Goal: Use online tool/utility: Utilize a website feature to perform a specific function

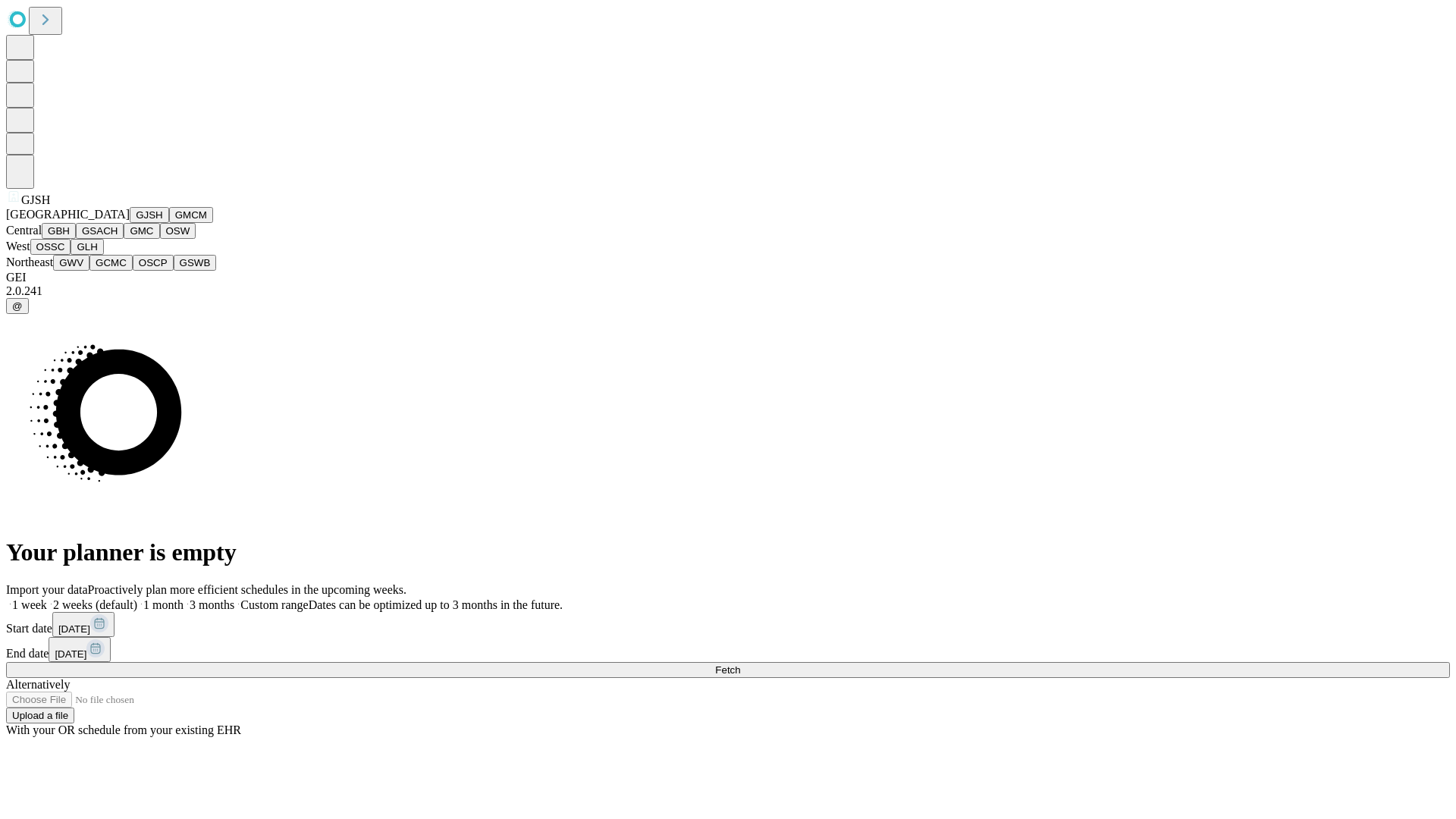
click at [130, 223] on button "GJSH" at bounding box center [149, 215] width 40 height 16
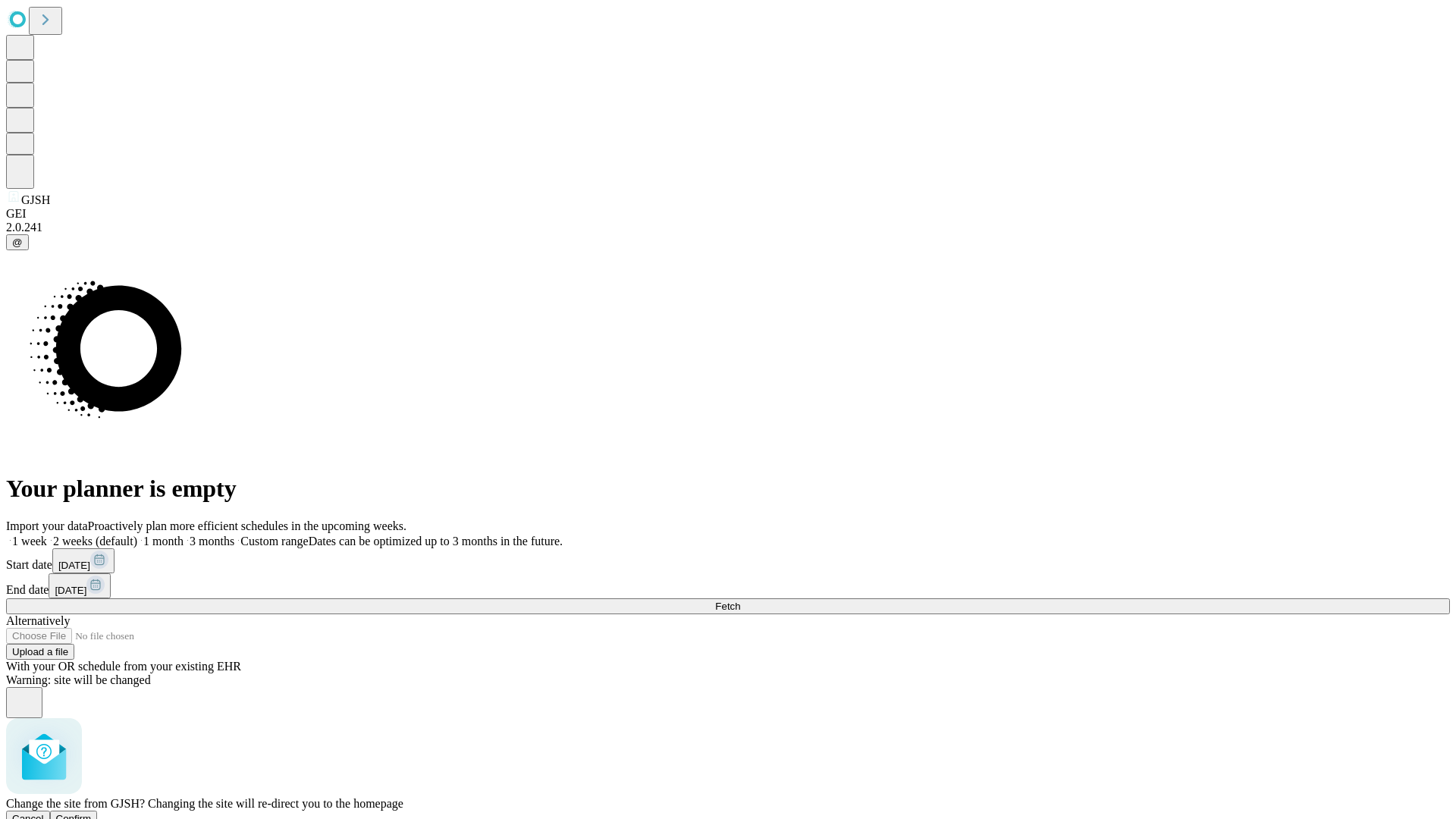
click at [92, 813] on span "Confirm" at bounding box center [74, 819] width 36 height 11
click at [184, 535] on label "1 month" at bounding box center [160, 541] width 46 height 13
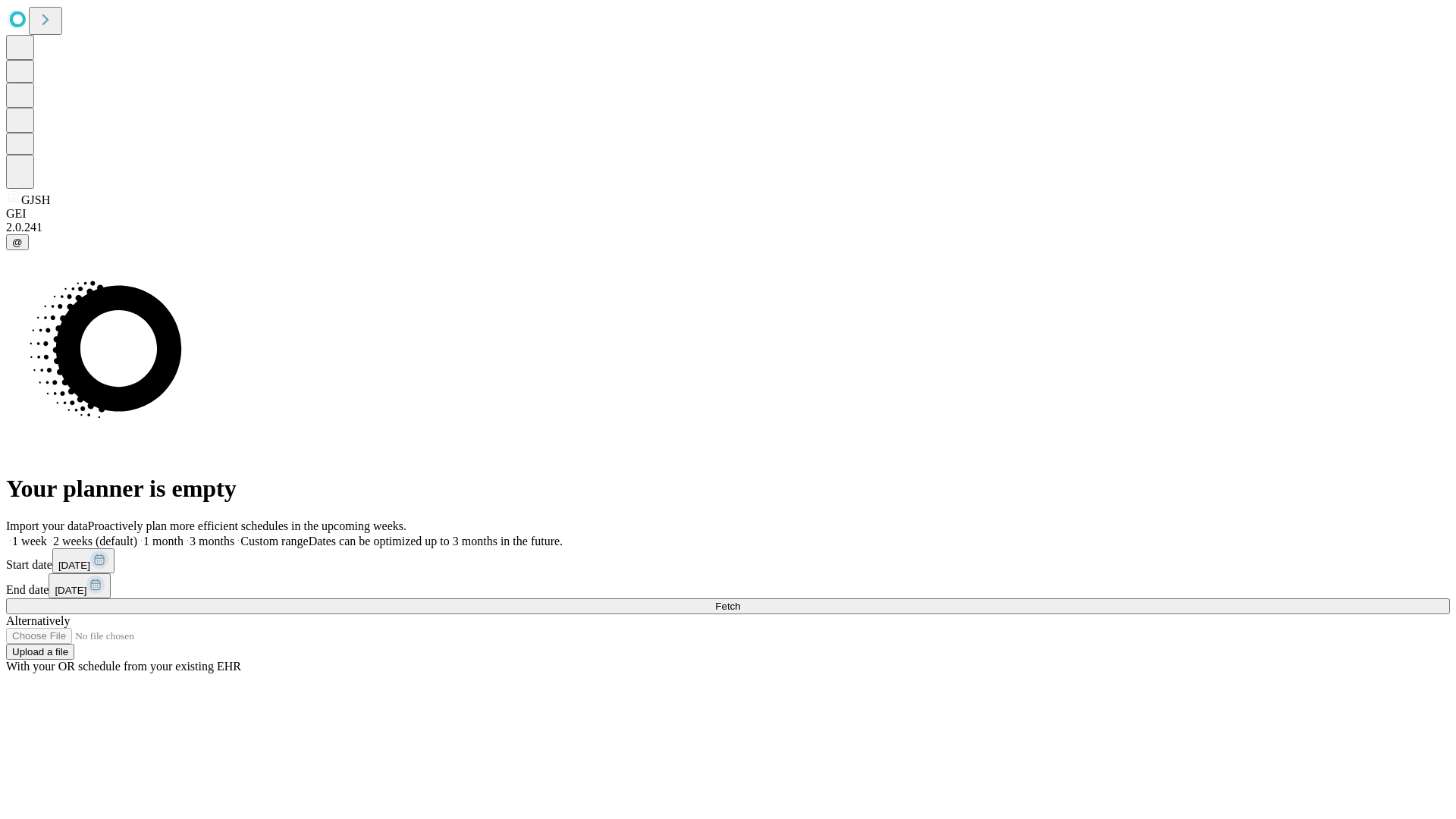
click at [740, 601] on span "Fetch" at bounding box center [728, 607] width 25 height 11
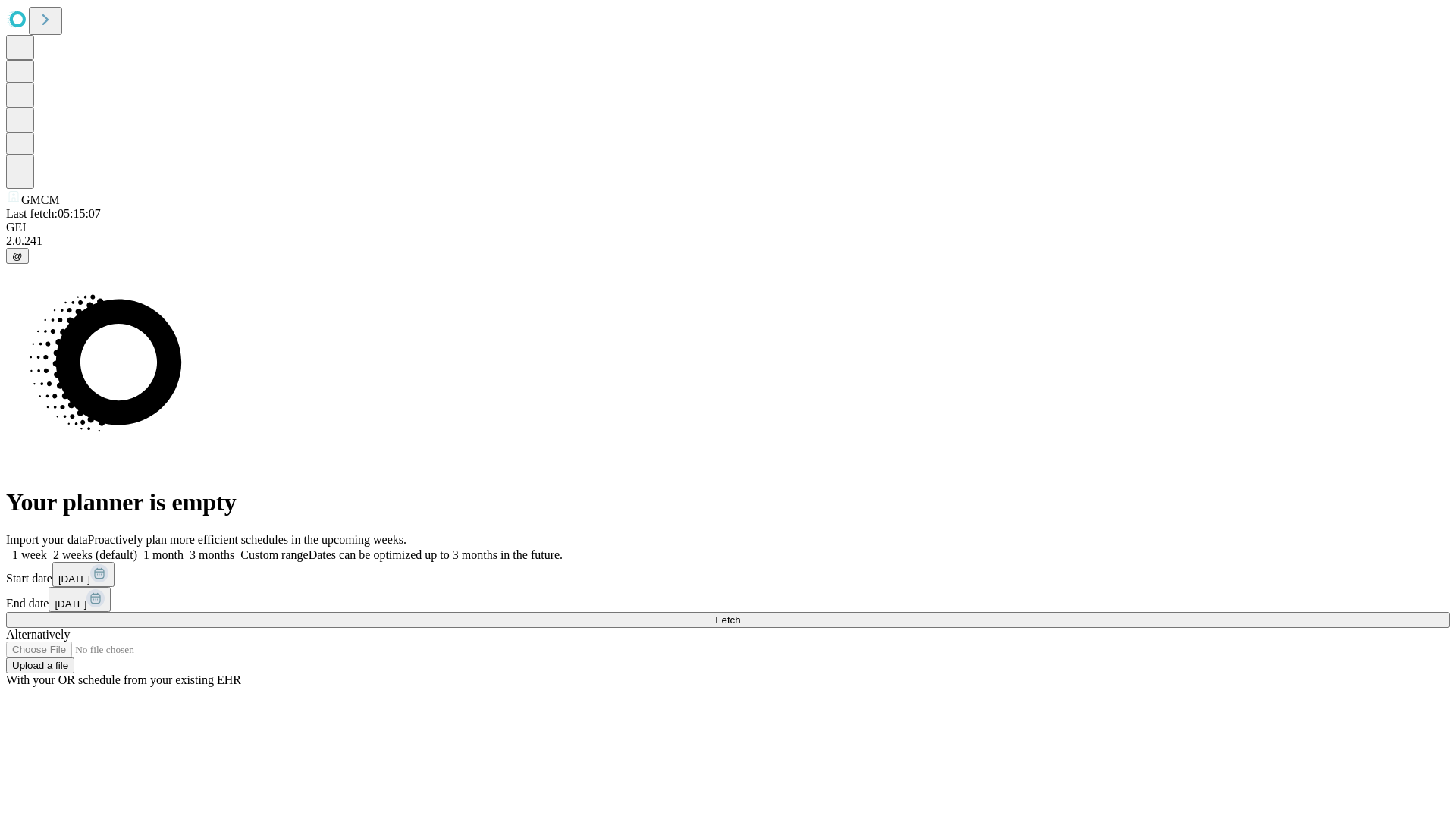
click at [184, 548] on label "1 month" at bounding box center [160, 555] width 46 height 13
click at [740, 614] on span "Fetch" at bounding box center [728, 620] width 25 height 11
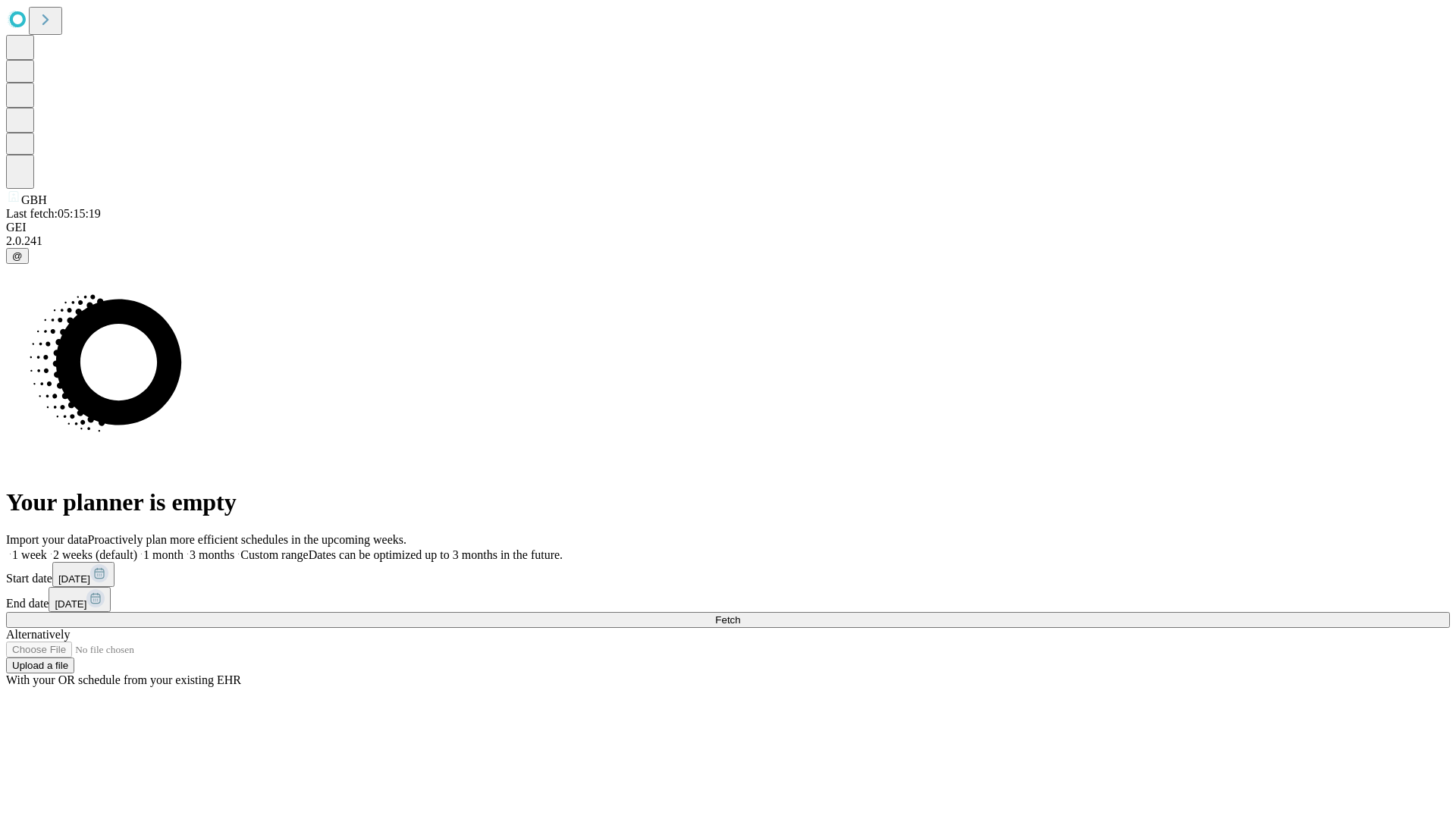
click at [184, 548] on label "1 month" at bounding box center [160, 555] width 46 height 13
click at [740, 614] on span "Fetch" at bounding box center [728, 620] width 25 height 11
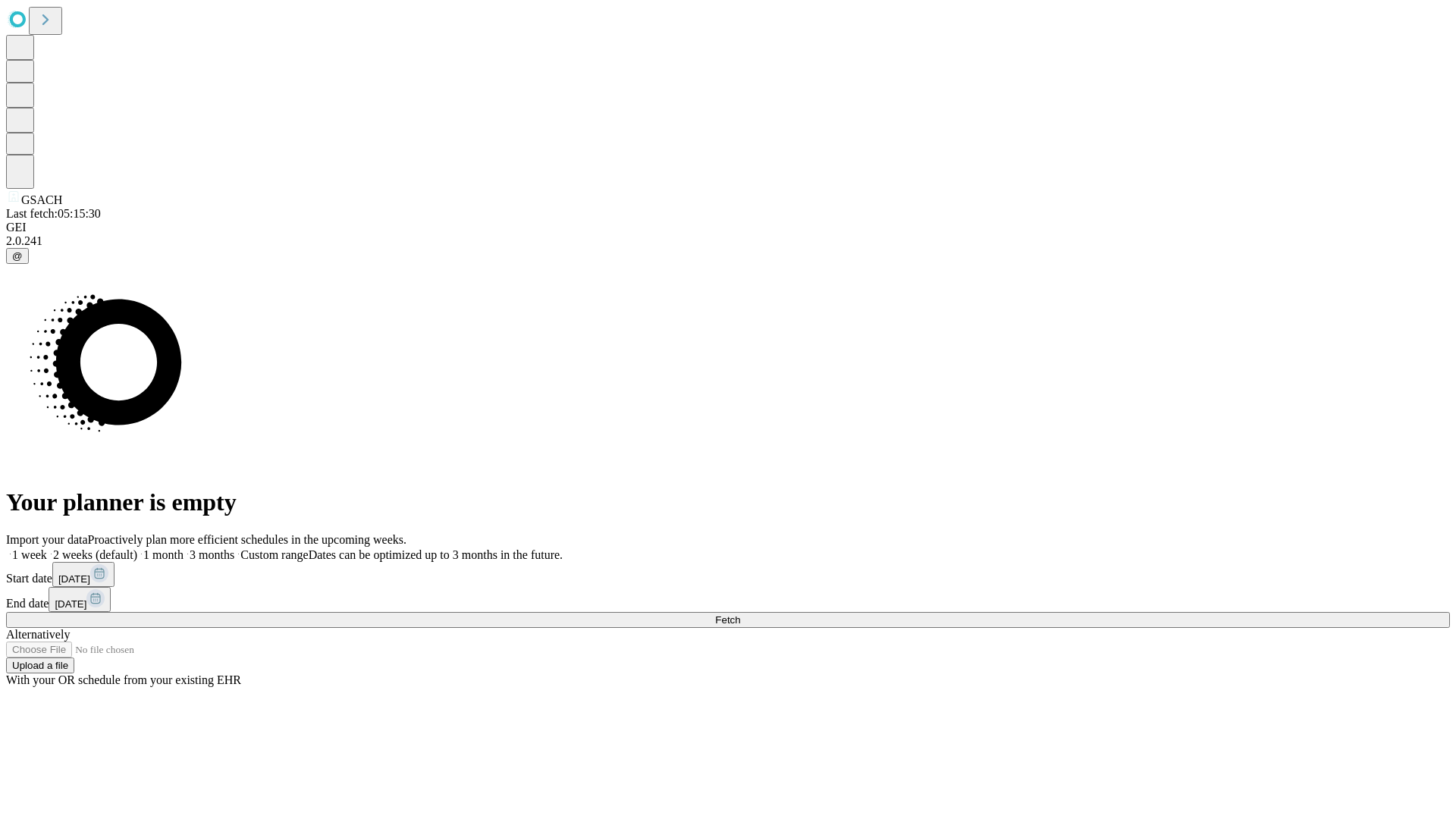
click at [184, 548] on label "1 month" at bounding box center [160, 555] width 46 height 13
click at [740, 614] on span "Fetch" at bounding box center [728, 620] width 25 height 11
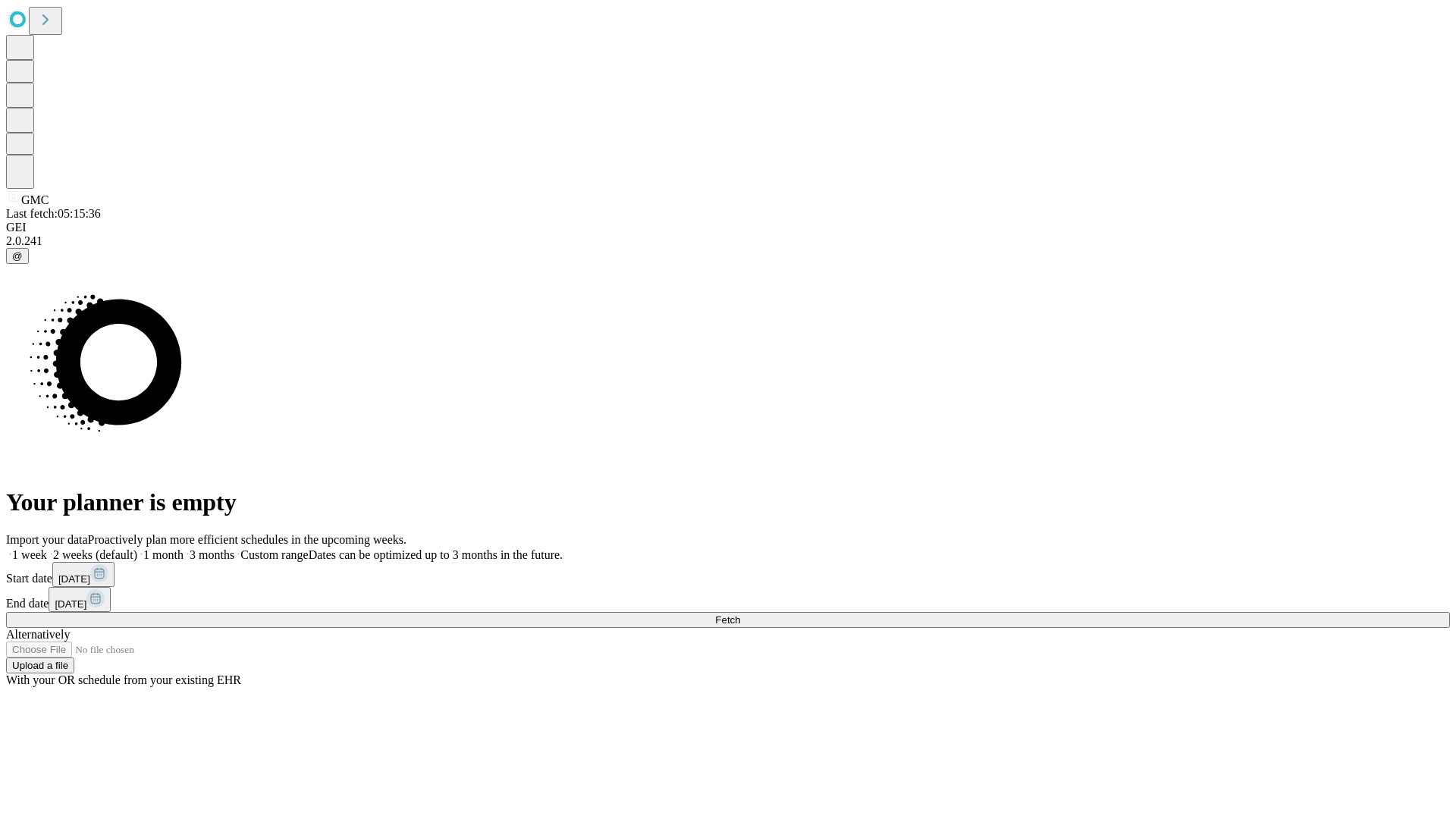
click at [184, 548] on label "1 month" at bounding box center [160, 555] width 46 height 13
click at [740, 614] on span "Fetch" at bounding box center [728, 620] width 25 height 11
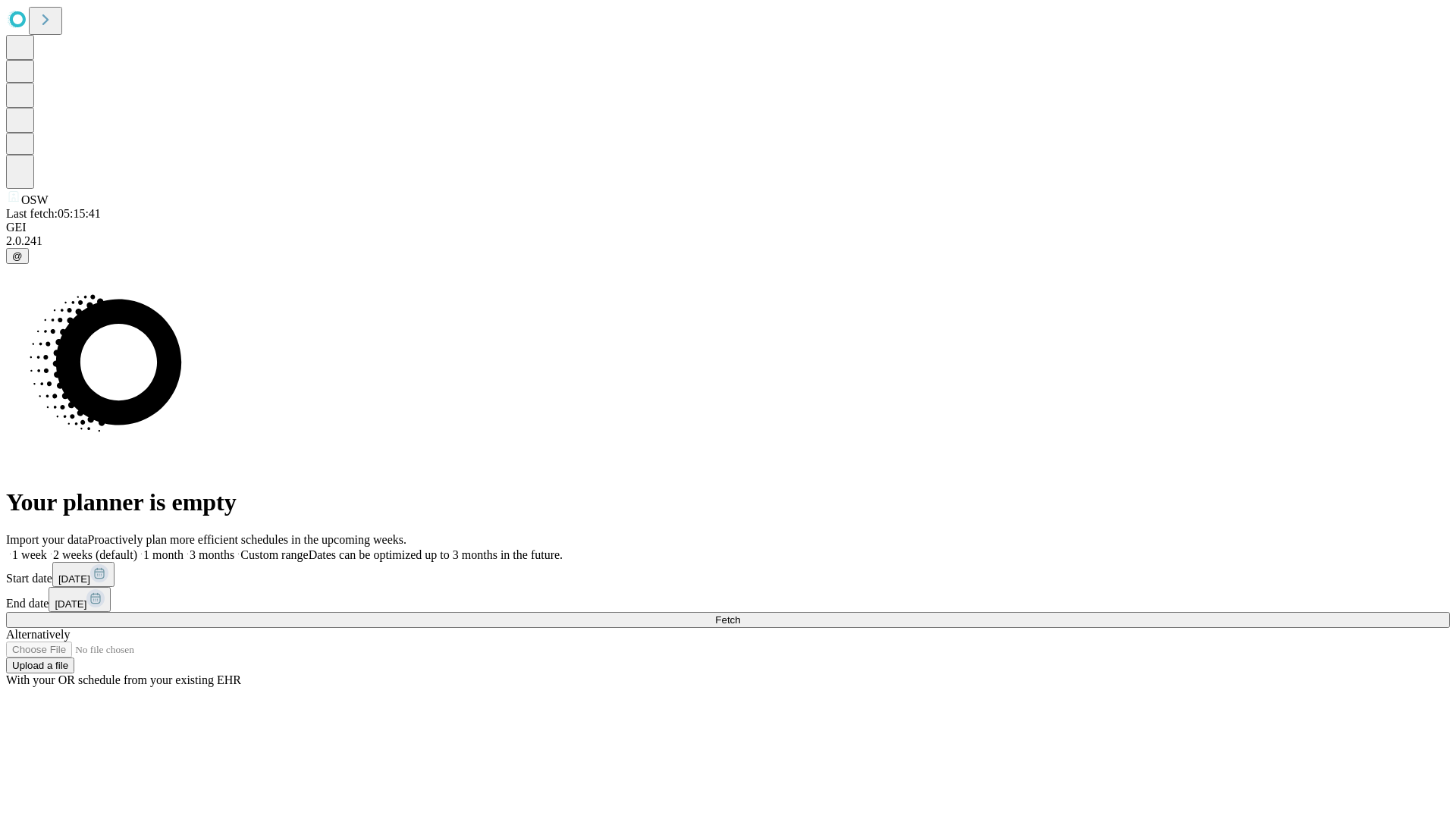
click at [740, 614] on span "Fetch" at bounding box center [728, 620] width 25 height 11
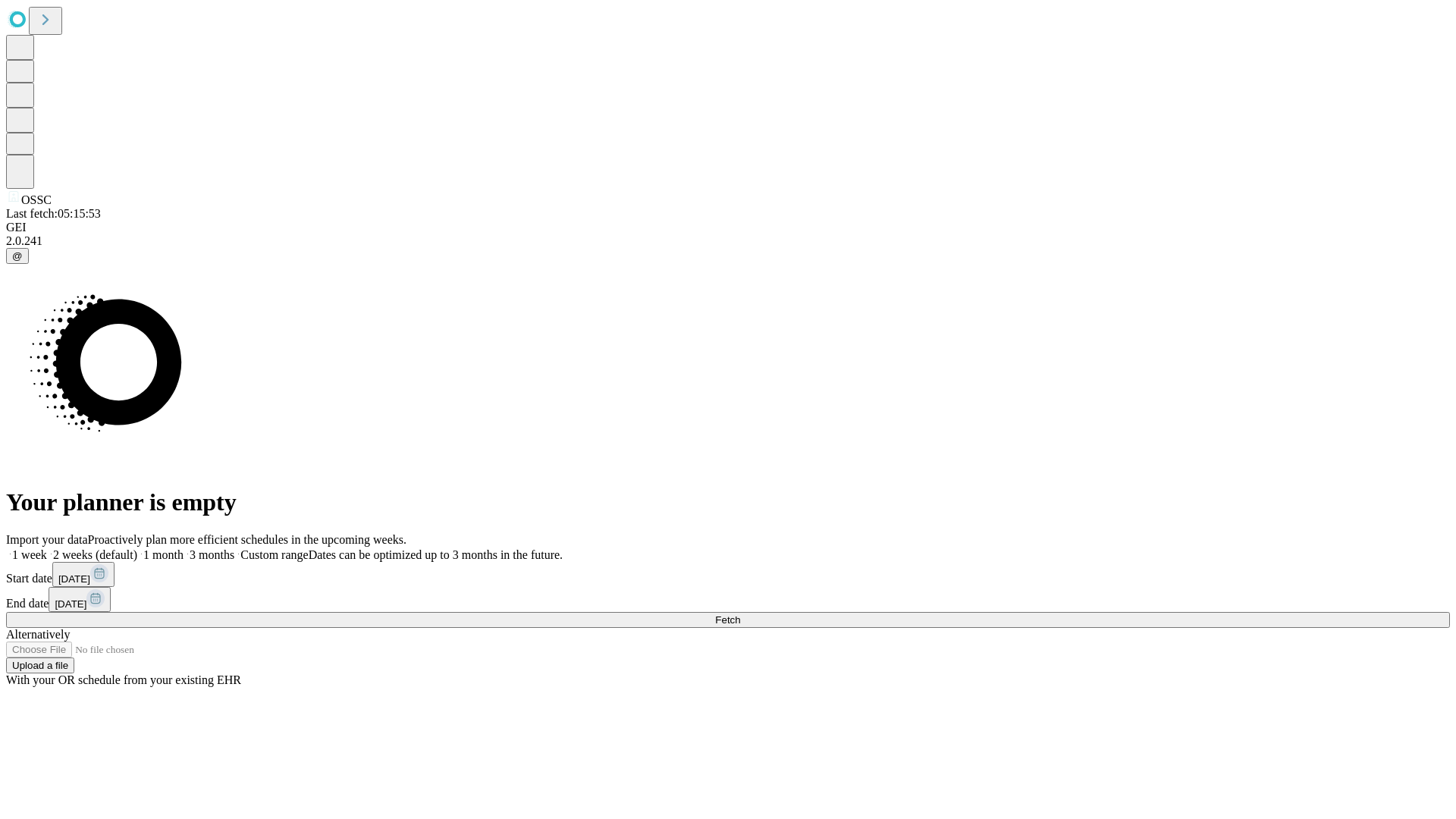
click at [740, 614] on span "Fetch" at bounding box center [728, 620] width 25 height 11
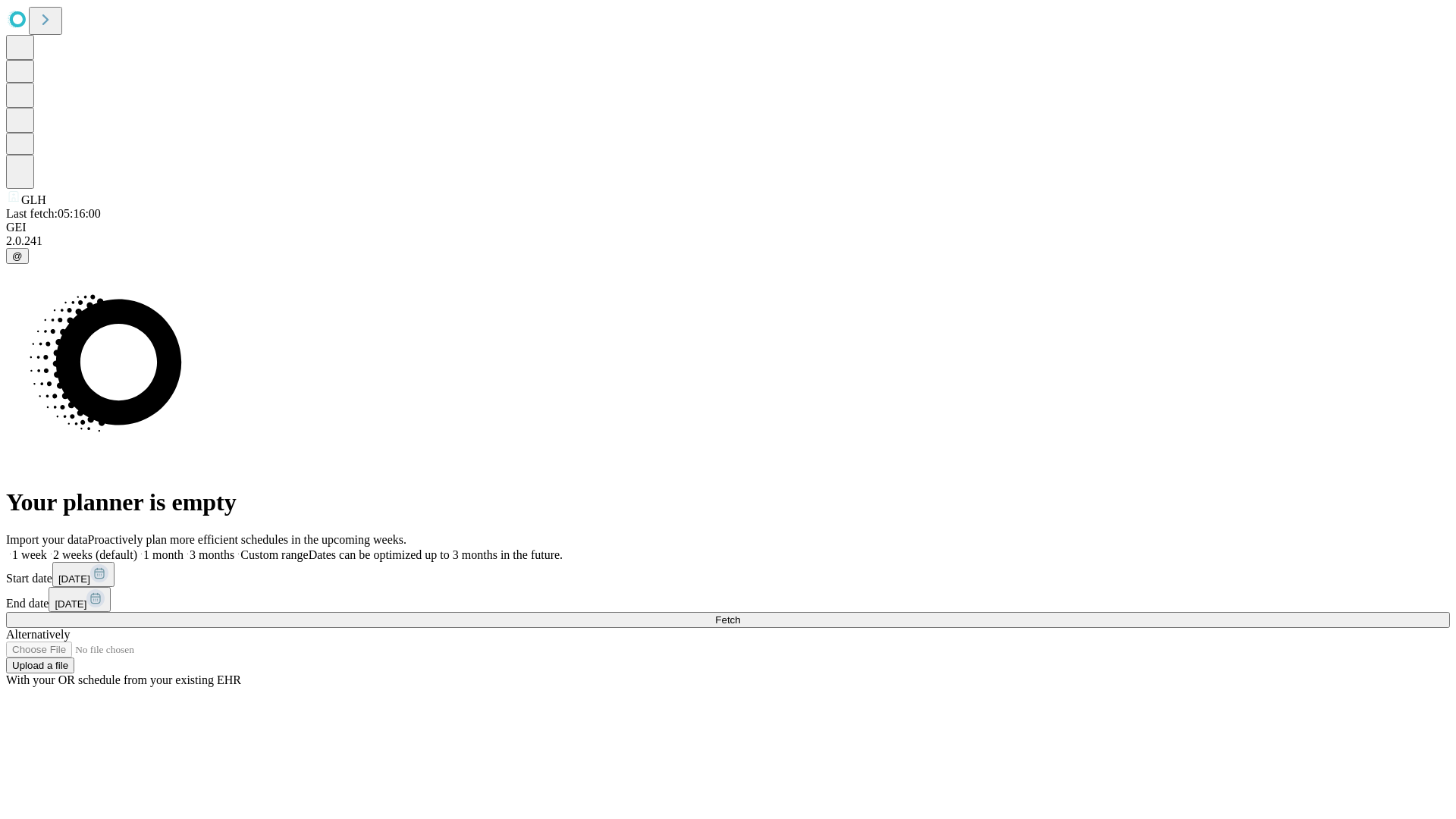
click at [184, 548] on label "1 month" at bounding box center [160, 555] width 46 height 13
click at [740, 614] on span "Fetch" at bounding box center [728, 620] width 25 height 11
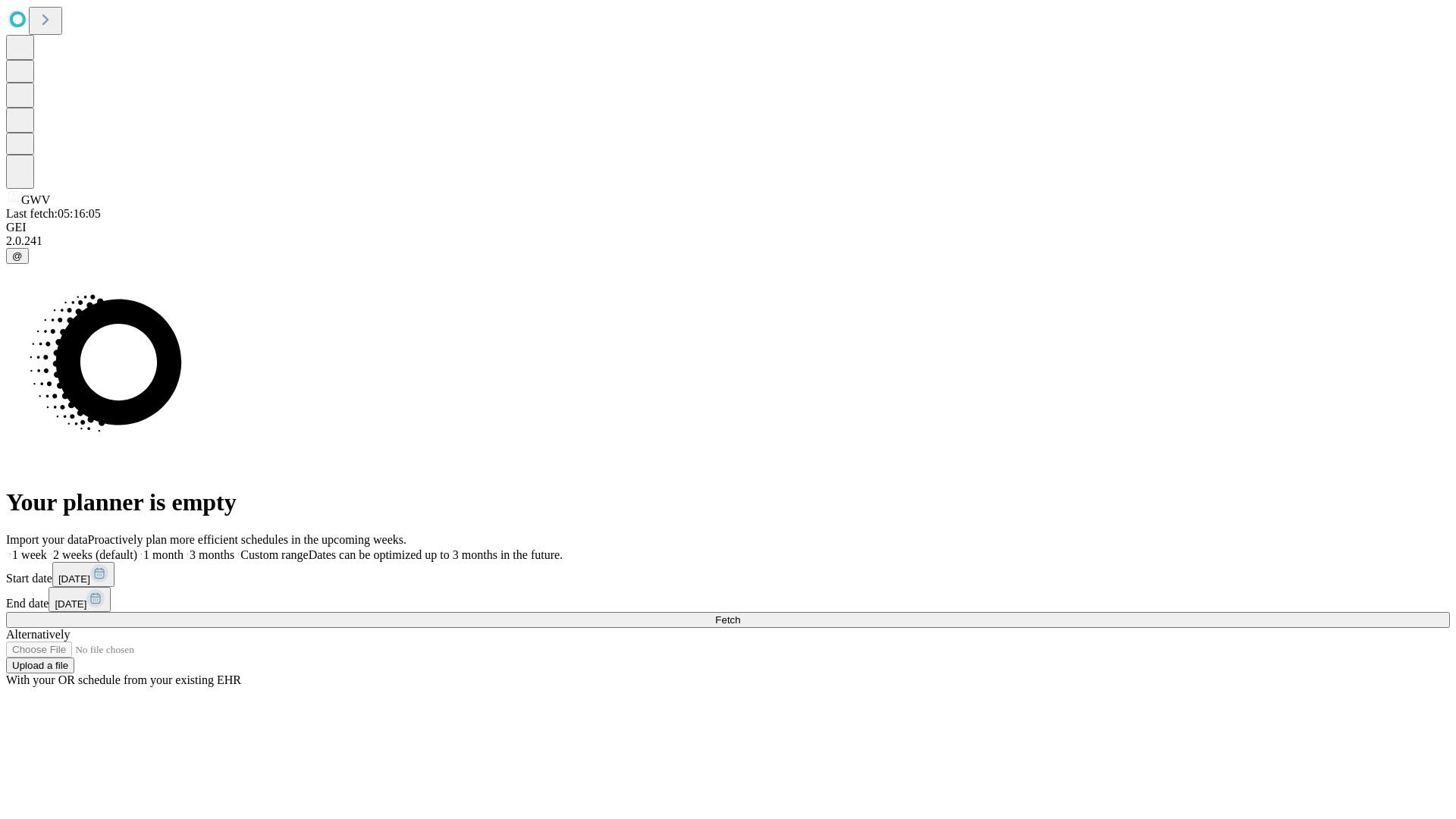
click at [740, 614] on span "Fetch" at bounding box center [728, 620] width 25 height 11
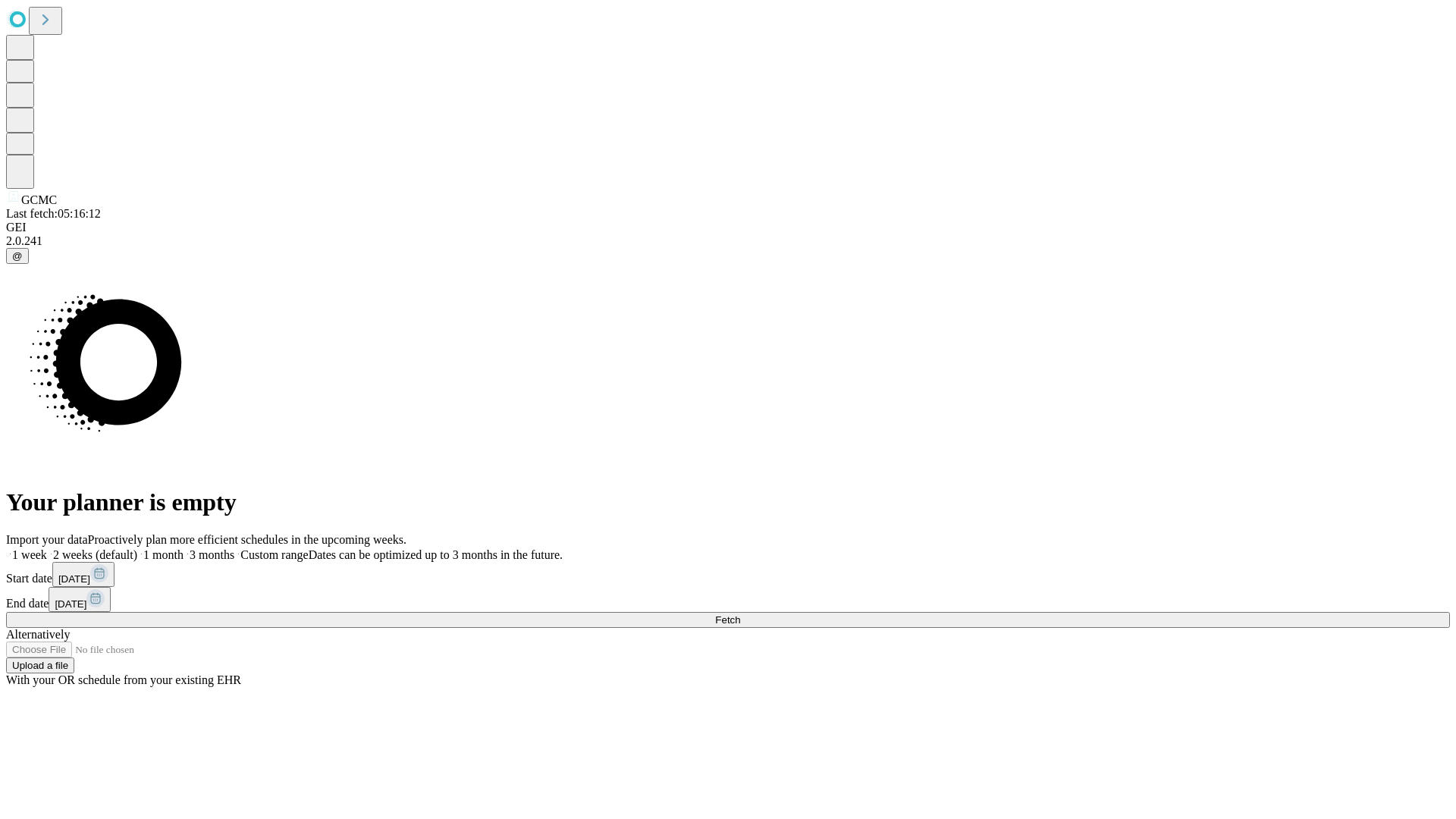
click at [184, 548] on label "1 month" at bounding box center [160, 555] width 46 height 13
click at [740, 614] on span "Fetch" at bounding box center [728, 620] width 25 height 11
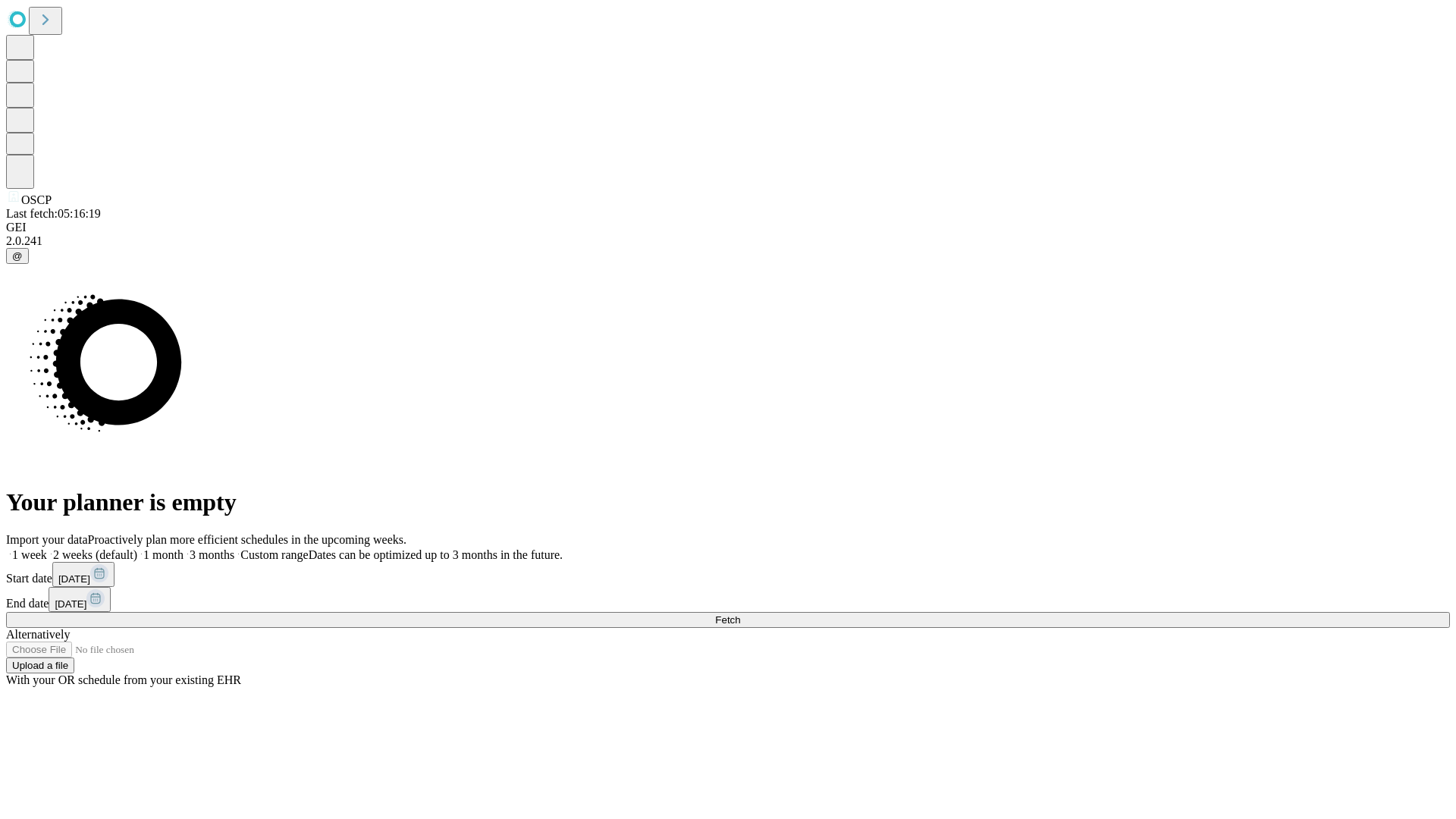
click at [184, 548] on label "1 month" at bounding box center [160, 555] width 46 height 13
click at [740, 614] on span "Fetch" at bounding box center [728, 620] width 25 height 11
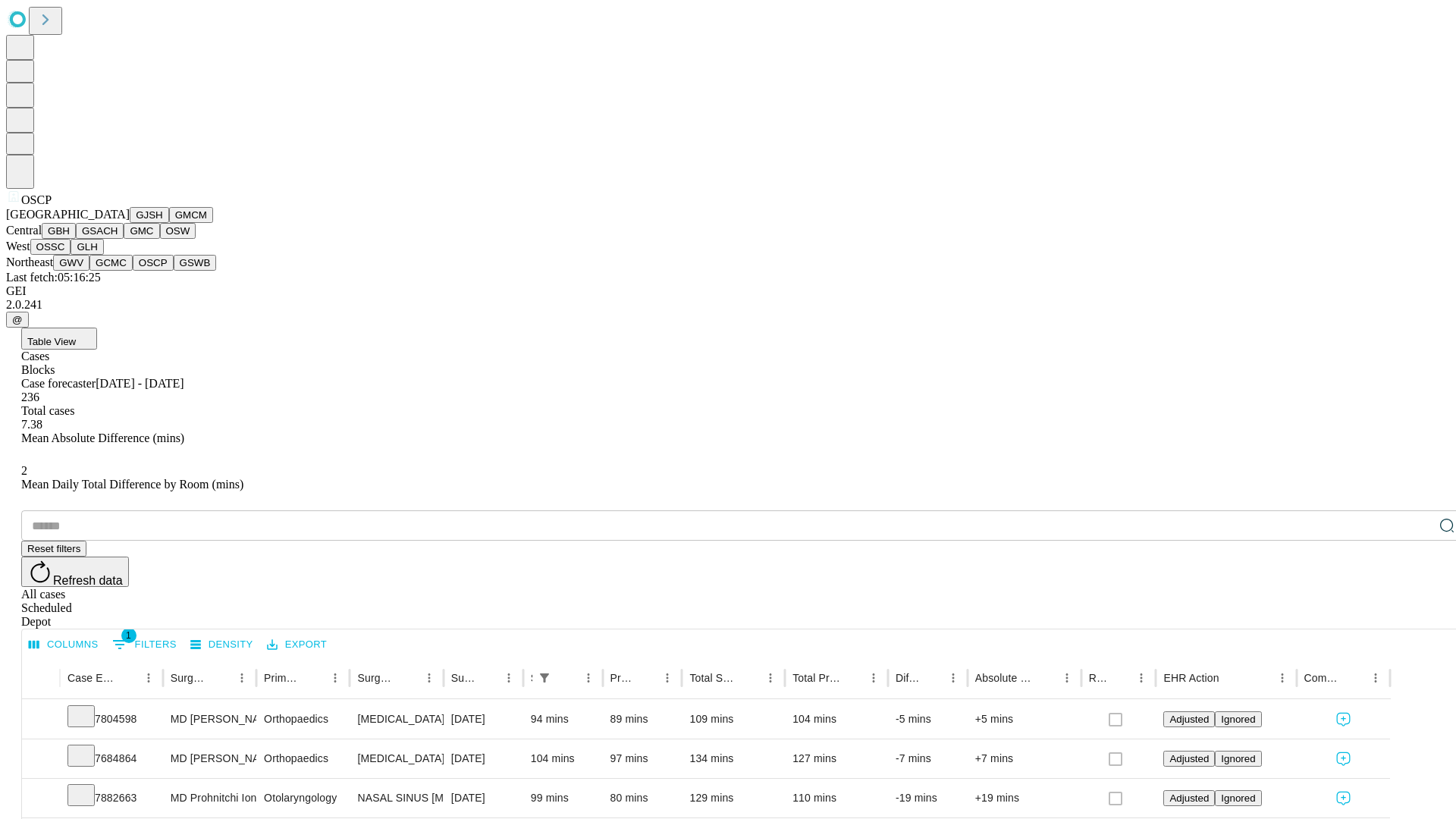
click at [174, 271] on button "GSWB" at bounding box center [195, 263] width 43 height 16
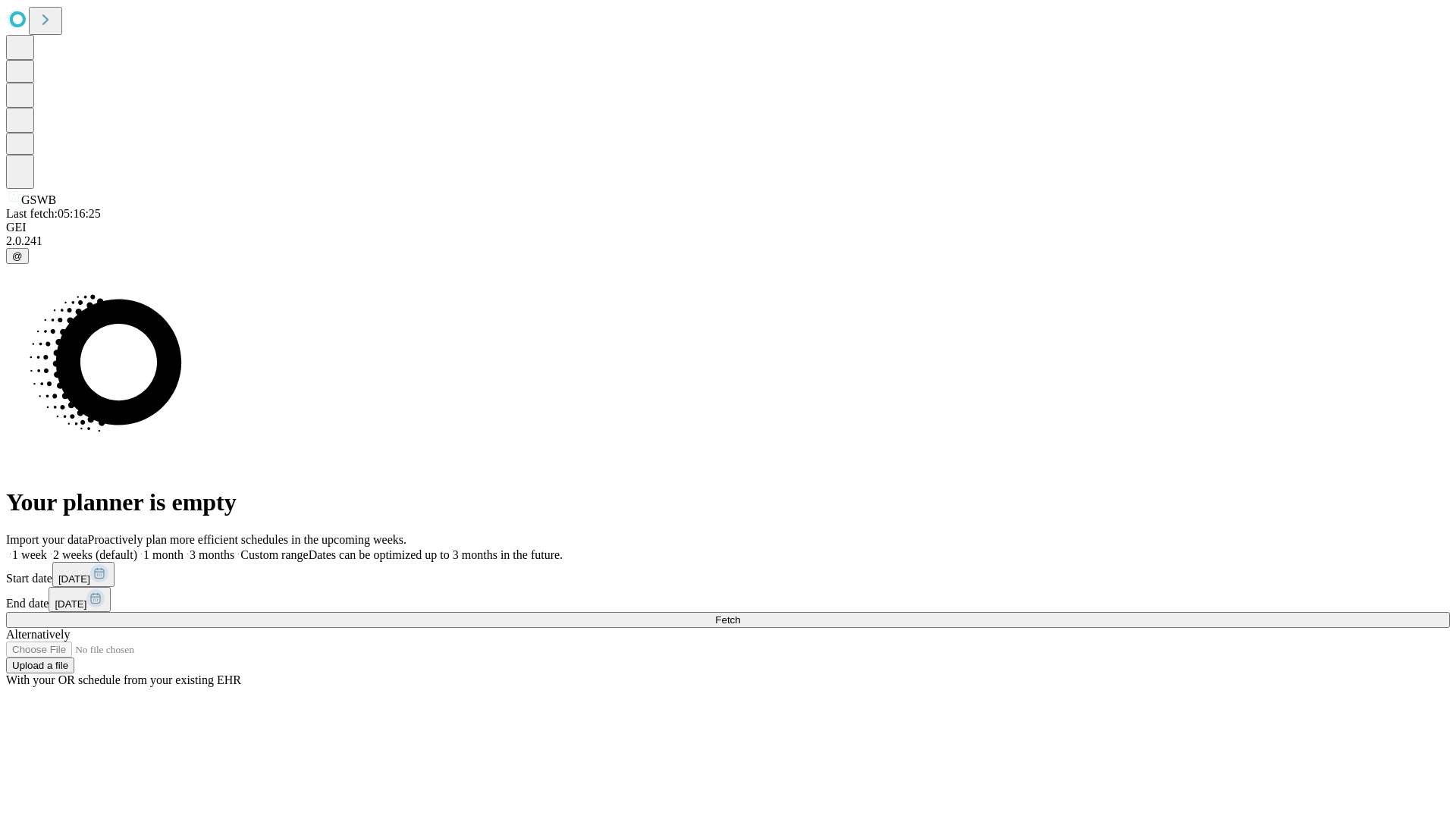
click at [184, 548] on label "1 month" at bounding box center [160, 555] width 46 height 13
click at [740, 614] on span "Fetch" at bounding box center [728, 620] width 25 height 11
